Goal: Task Accomplishment & Management: Manage account settings

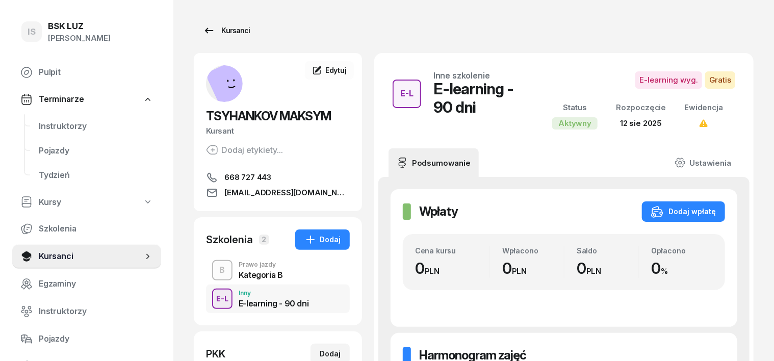
click at [222, 33] on div "Kursanci" at bounding box center [226, 30] width 47 height 12
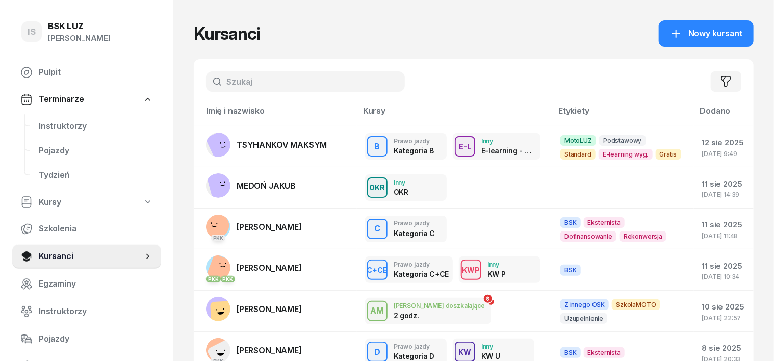
click at [206, 76] on input "text" at bounding box center [305, 81] width 199 height 20
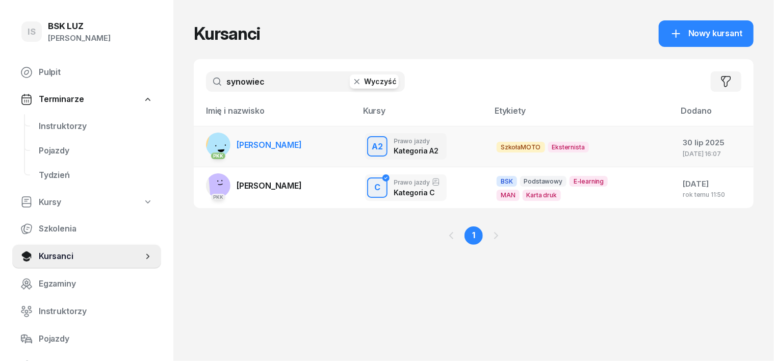
type input "synowiec"
click at [204, 142] on rect at bounding box center [222, 148] width 36 height 36
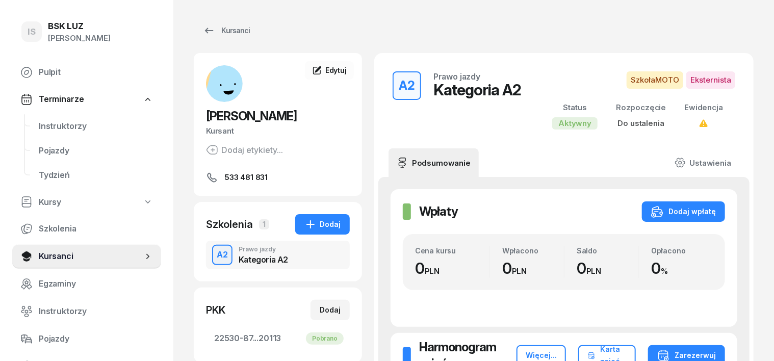
click at [213, 255] on div "A2" at bounding box center [222, 254] width 19 height 17
click at [716, 215] on div "Dodaj wpłatę" at bounding box center [683, 212] width 65 height 12
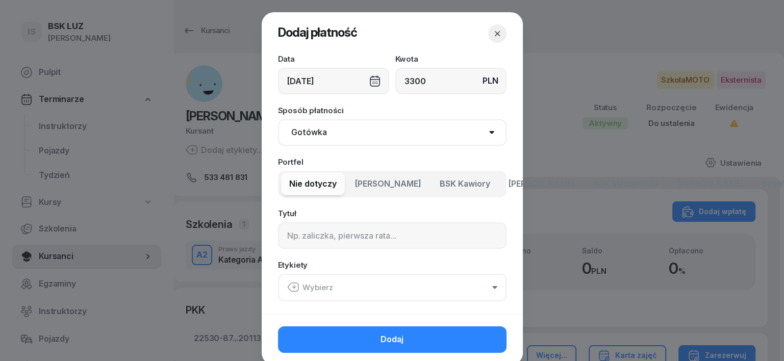
type input "3300"
click at [294, 132] on select "Gotówka Karta Przelew Płatności online BLIK" at bounding box center [392, 132] width 229 height 27
select select "transfer"
click at [278, 119] on select "Gotówka Karta Przelew Płatności online BLIK" at bounding box center [392, 132] width 229 height 27
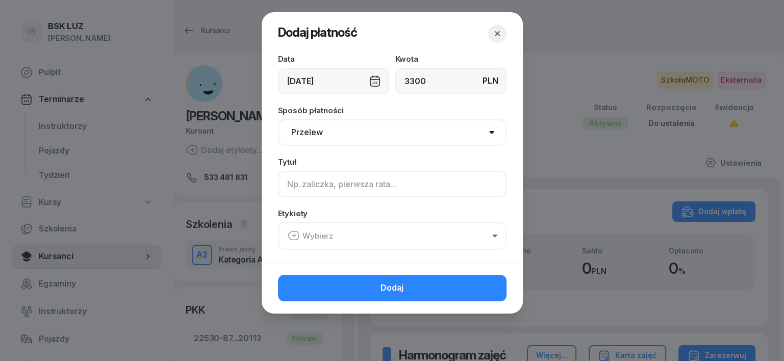
click at [283, 184] on input at bounding box center [392, 184] width 229 height 27
type input "a"
type input "A2"
click at [297, 236] on icon "button" at bounding box center [293, 236] width 12 height 12
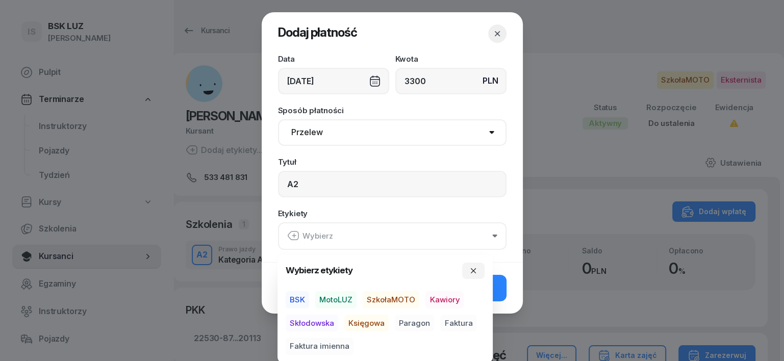
click at [391, 302] on span "SzkołaMOTO" at bounding box center [391, 299] width 57 height 17
click at [417, 322] on span "Paragon" at bounding box center [414, 322] width 39 height 17
click at [472, 268] on icon "button" at bounding box center [473, 270] width 5 height 5
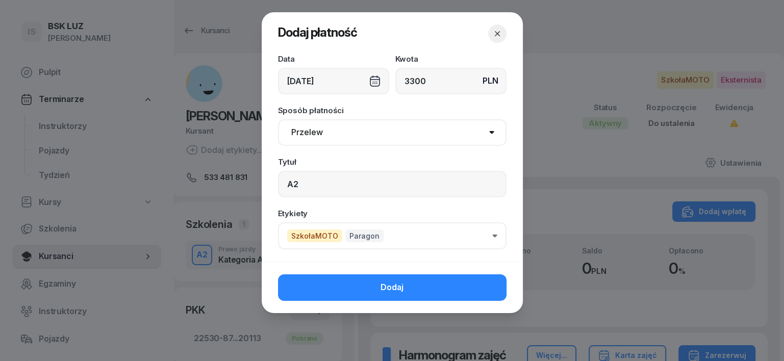
click at [368, 82] on div "[DATE]" at bounding box center [333, 81] width 111 height 27
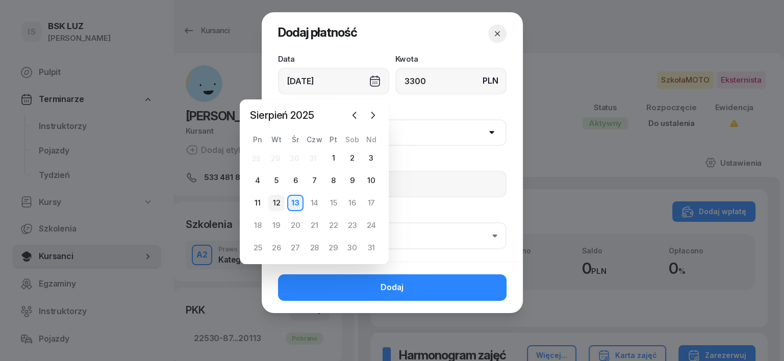
click at [280, 207] on div "12" at bounding box center [276, 203] width 16 height 16
type input "[DATE]"
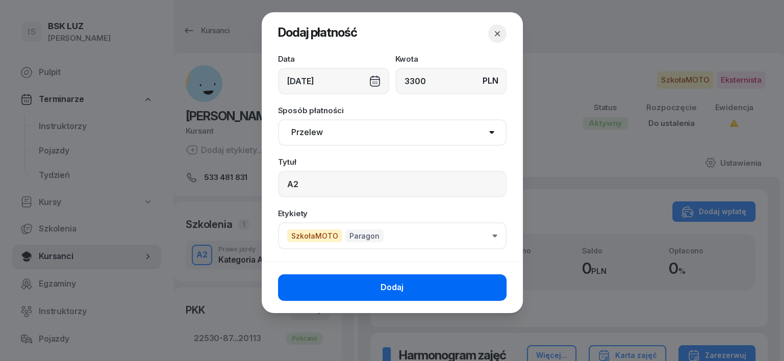
click at [472, 290] on button "Dodaj" at bounding box center [392, 287] width 229 height 27
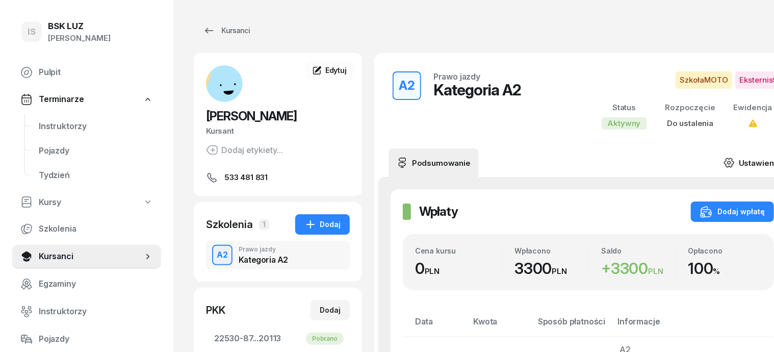
click at [724, 164] on icon at bounding box center [729, 162] width 11 height 11
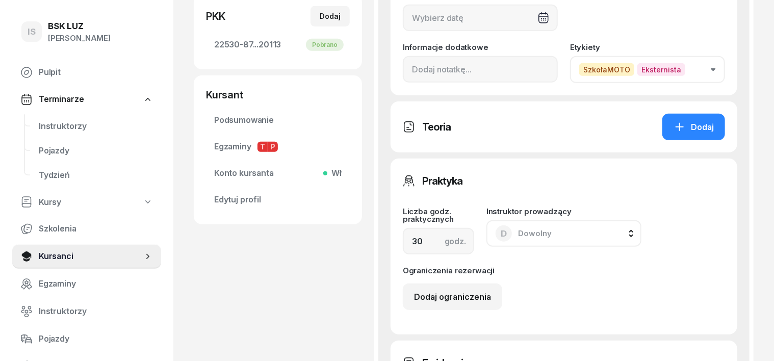
scroll to position [318, 0]
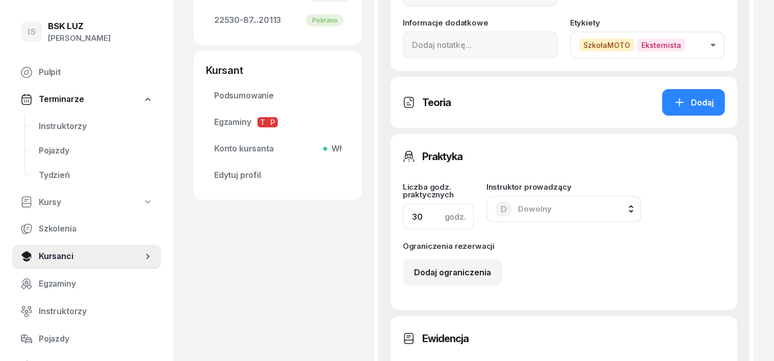
click at [406, 216] on input "30" at bounding box center [438, 217] width 71 height 27
type input "3"
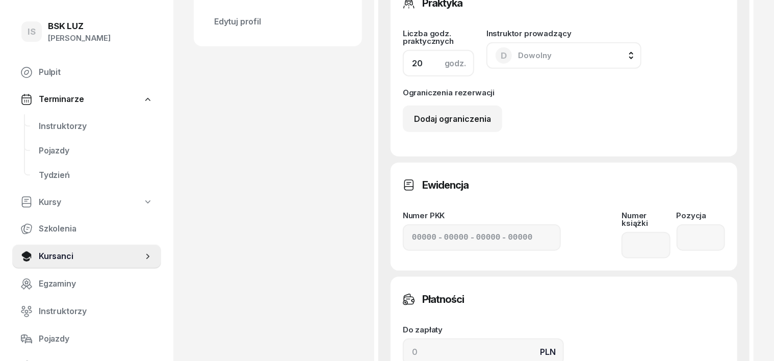
scroll to position [510, 0]
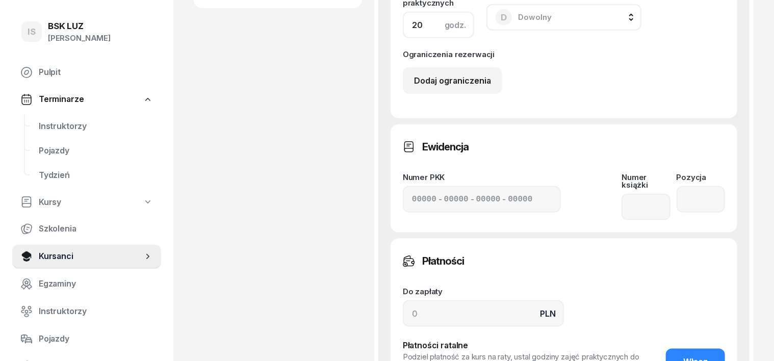
type input "20"
click at [403, 312] on input at bounding box center [483, 313] width 161 height 27
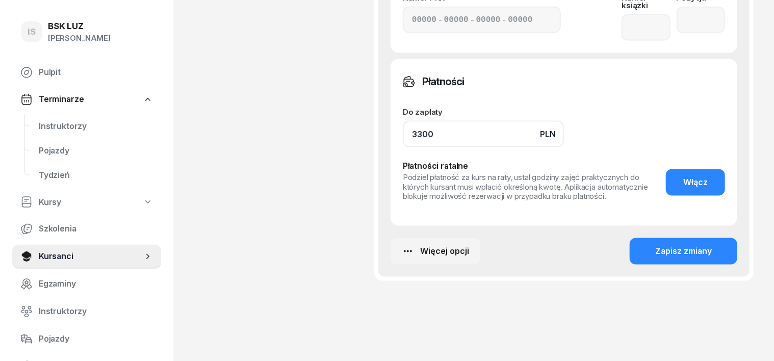
scroll to position [701, 0]
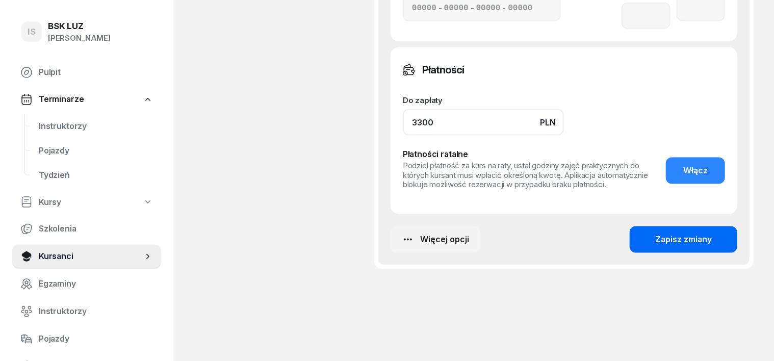
type input "3300"
click at [701, 235] on div "Zapisz zmiany" at bounding box center [684, 239] width 57 height 13
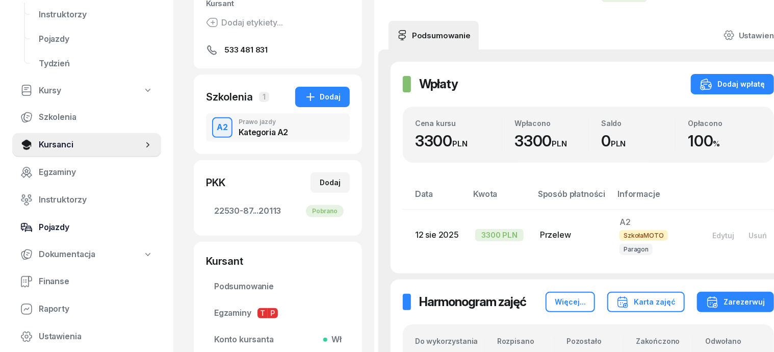
scroll to position [128, 0]
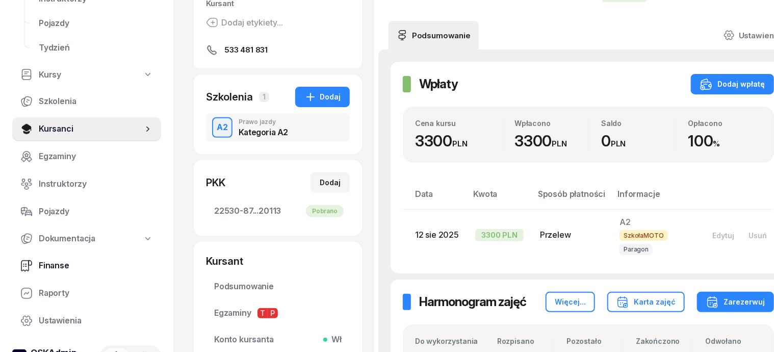
click at [60, 267] on span "Finanse" at bounding box center [96, 265] width 114 height 13
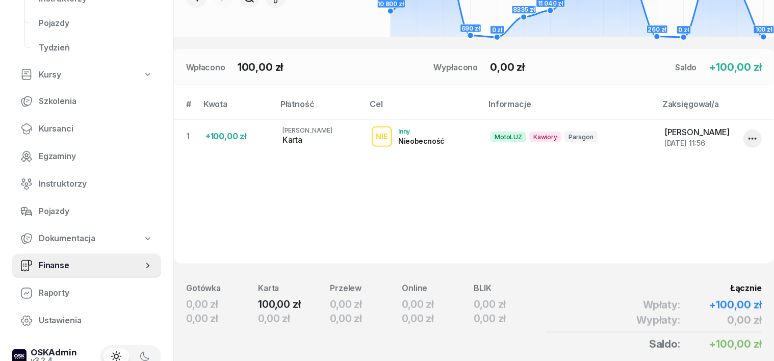
scroll to position [255, 0]
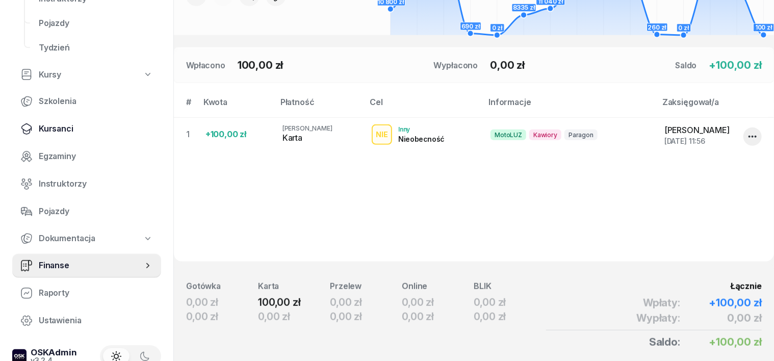
click at [56, 130] on span "Kursanci" at bounding box center [96, 128] width 114 height 13
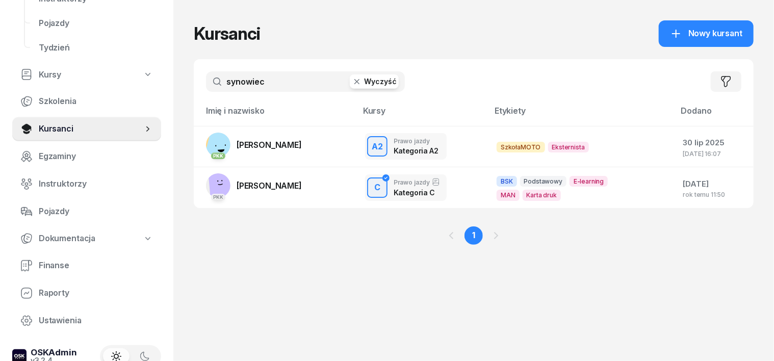
click at [206, 84] on input "synowiec" at bounding box center [305, 81] width 199 height 20
click at [350, 80] on button "Wyczyść" at bounding box center [374, 81] width 49 height 14
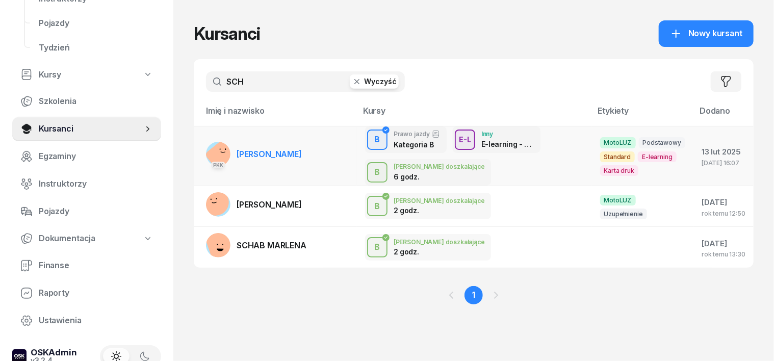
type input "SCH"
click at [205, 155] on rect at bounding box center [222, 156] width 35 height 35
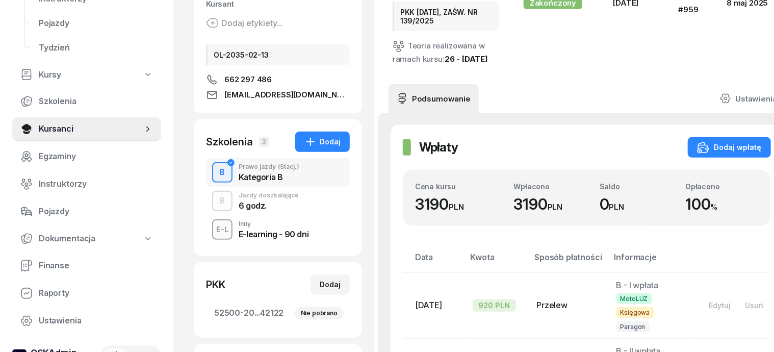
scroll to position [128, 0]
click at [216, 202] on div "B" at bounding box center [223, 200] width 14 height 17
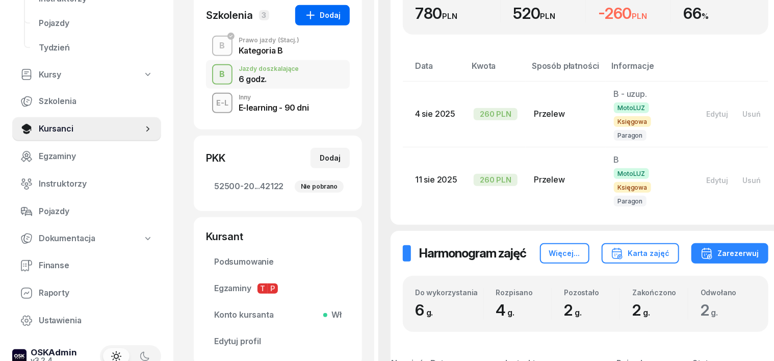
scroll to position [63, 0]
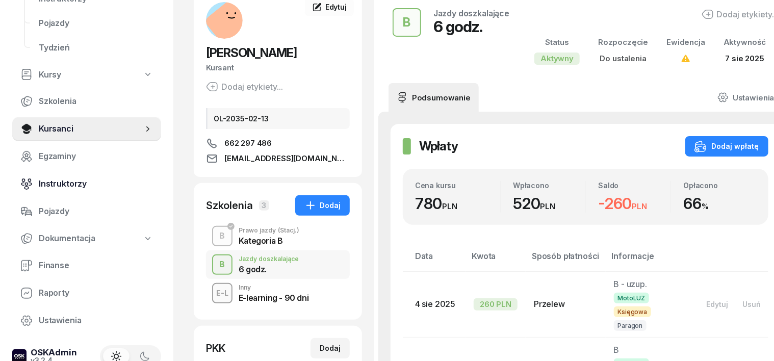
click at [81, 185] on span "Instruktorzy" at bounding box center [96, 184] width 114 height 13
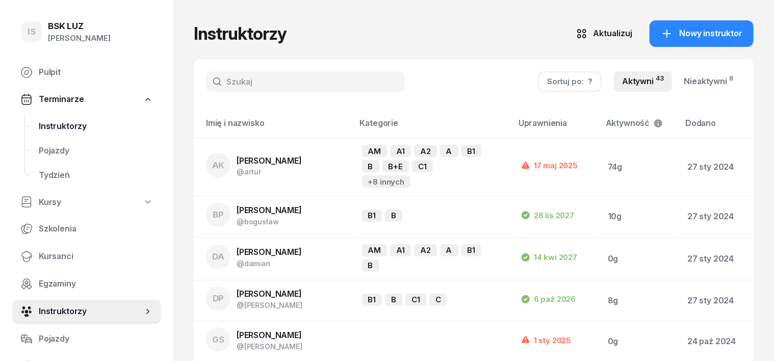
click at [52, 127] on span "Instruktorzy" at bounding box center [96, 126] width 114 height 13
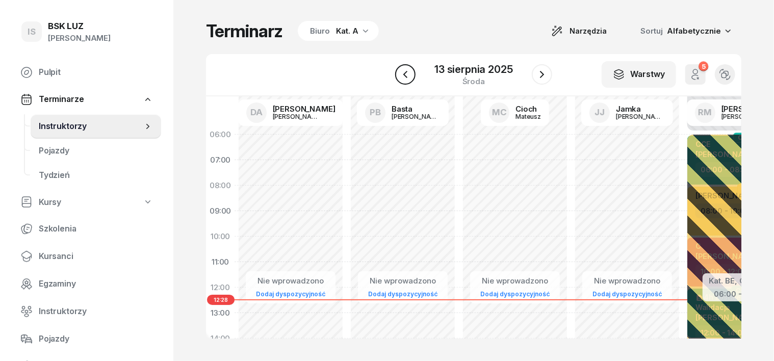
click at [404, 77] on icon "button" at bounding box center [405, 74] width 12 height 12
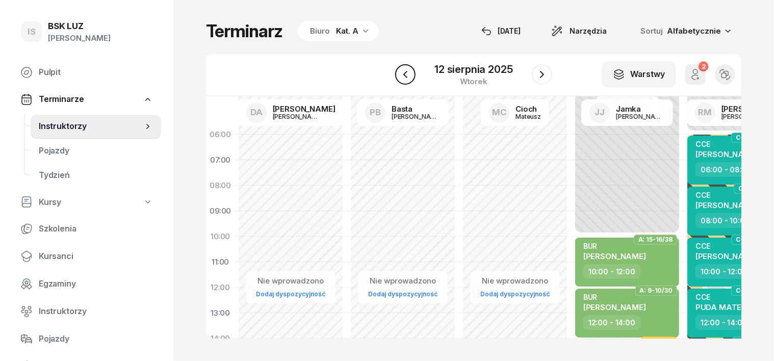
click at [404, 77] on icon "button" at bounding box center [405, 74] width 12 height 12
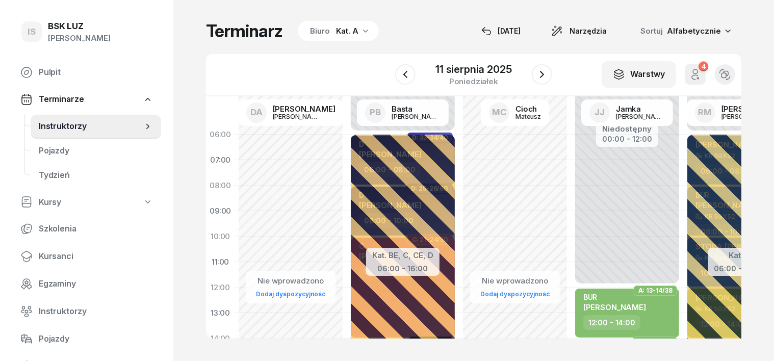
click at [361, 33] on icon "button" at bounding box center [366, 31] width 10 height 10
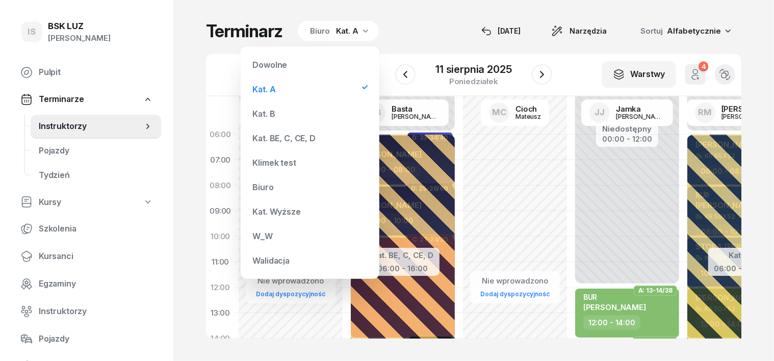
drag, startPoint x: 273, startPoint y: 114, endPoint x: 271, endPoint y: 125, distance: 11.5
click at [273, 115] on div "Kat. B" at bounding box center [264, 114] width 22 height 8
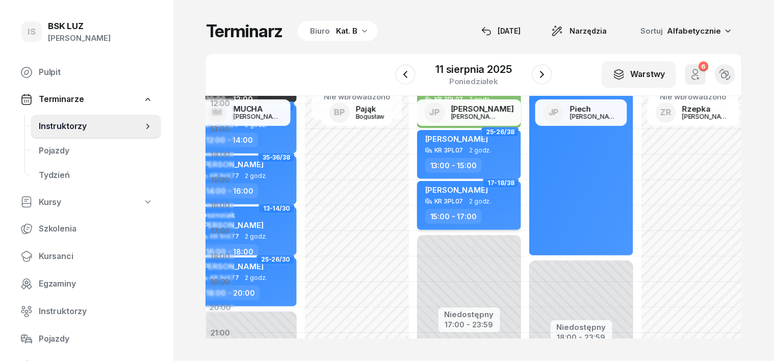
scroll to position [191, 607]
